Goal: Navigation & Orientation: Find specific page/section

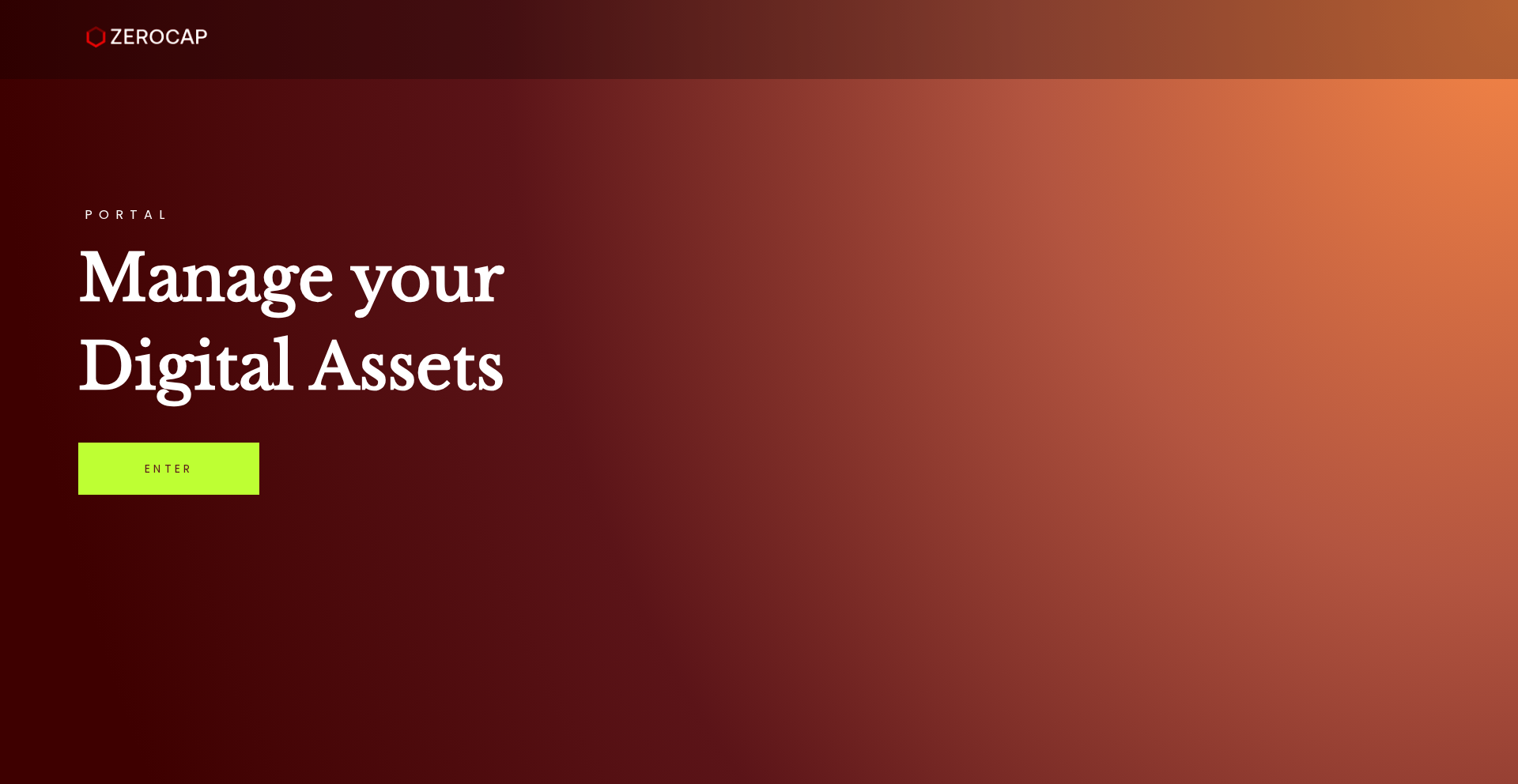
click at [203, 482] on link "Enter" at bounding box center [168, 469] width 181 height 52
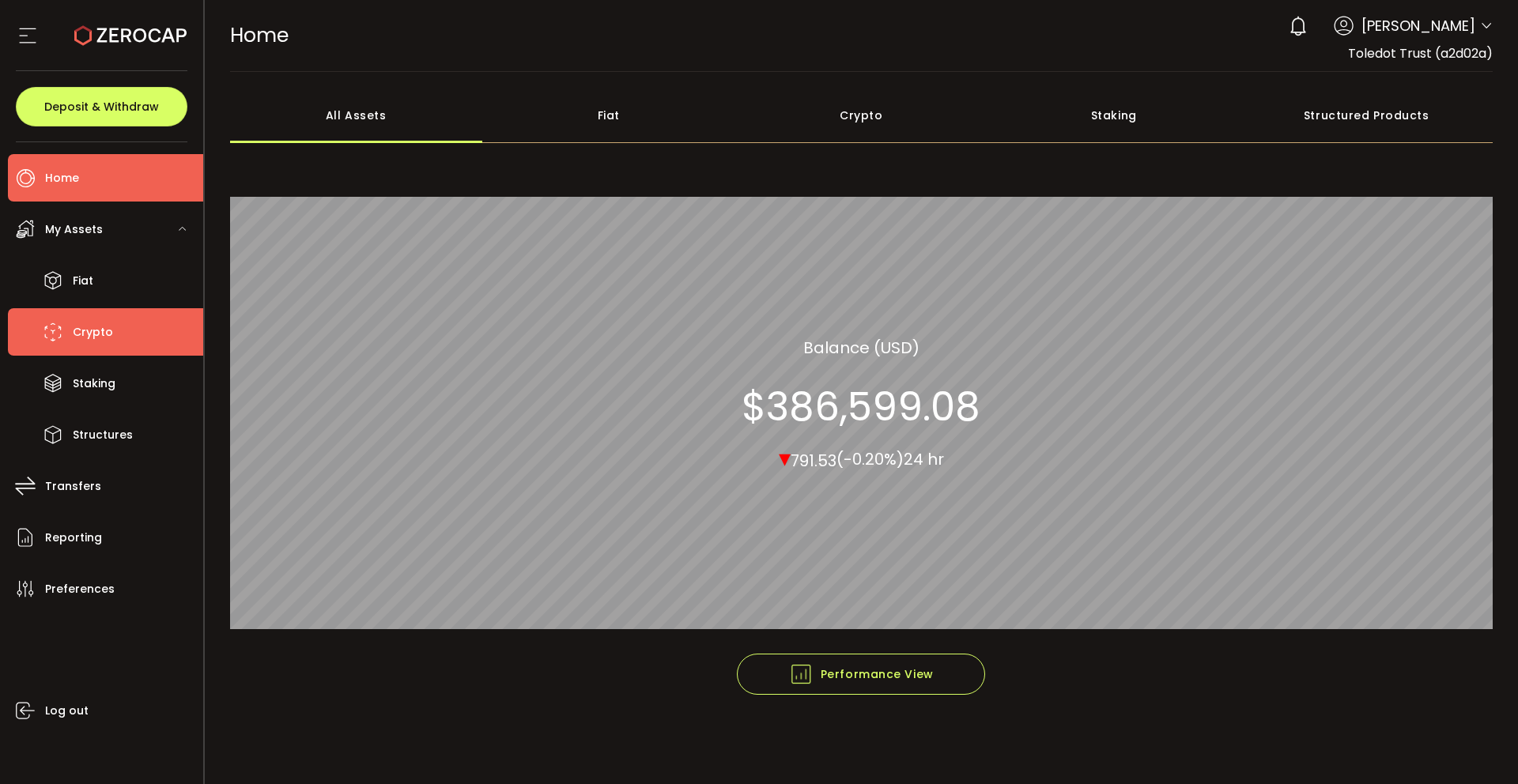
click at [92, 326] on span "Crypto" at bounding box center [93, 331] width 41 height 23
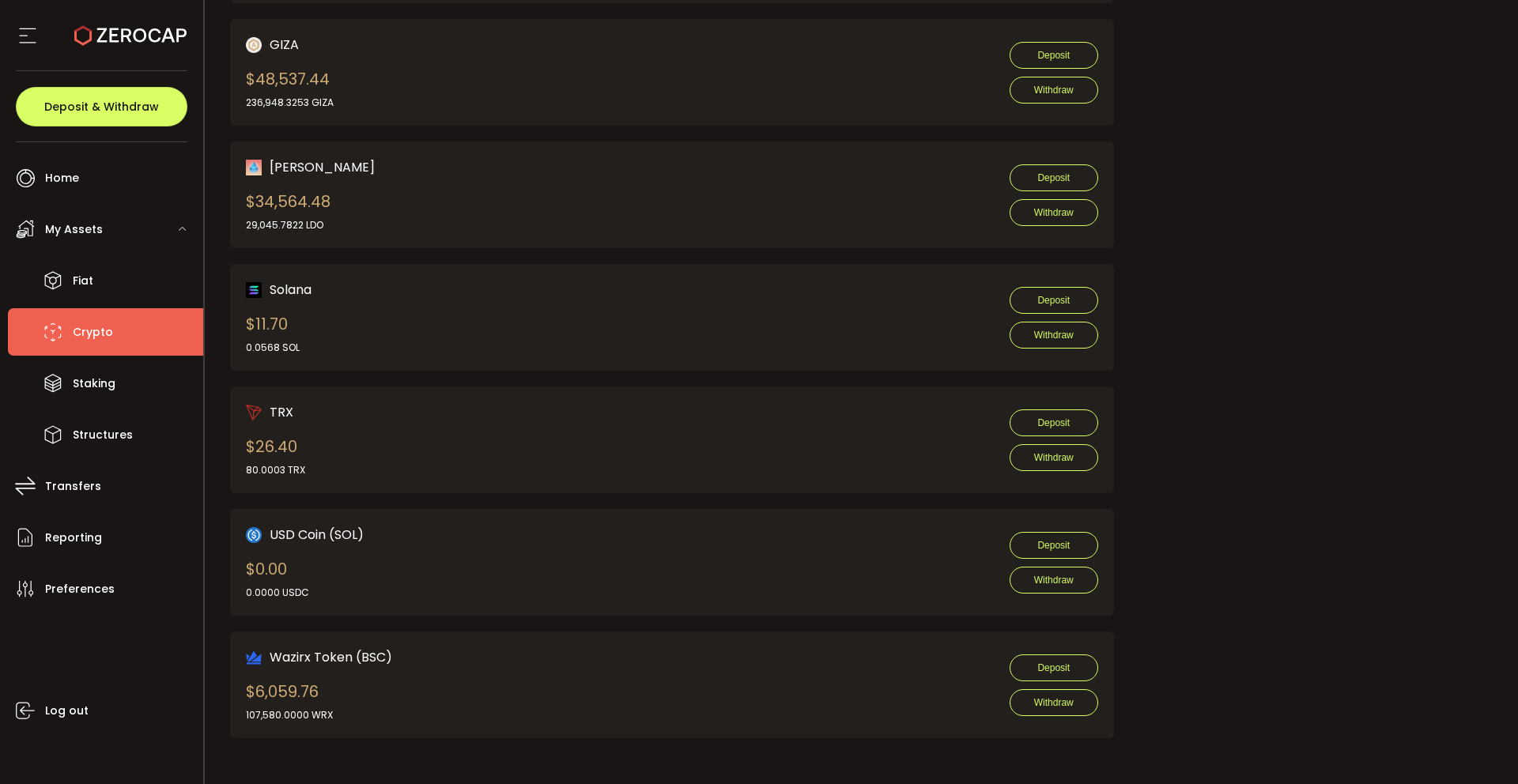
scroll to position [1503, 0]
